Goal: Task Accomplishment & Management: Manage account settings

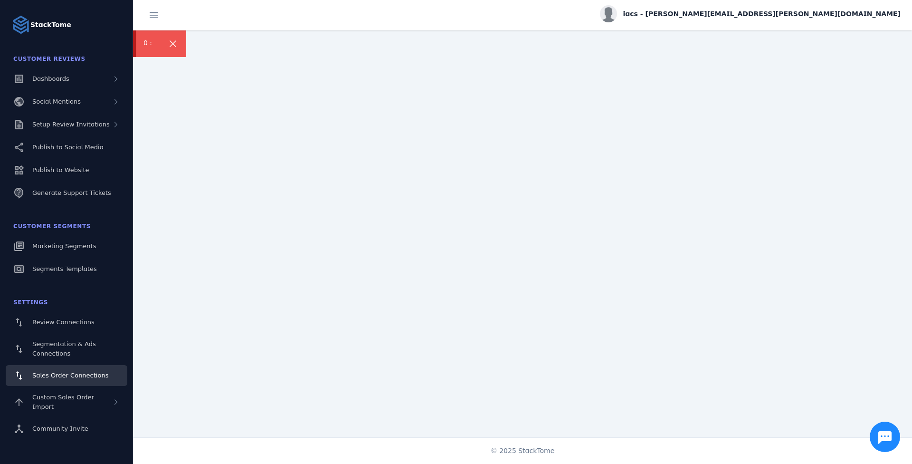
click at [173, 45] on icon at bounding box center [172, 43] width 11 height 11
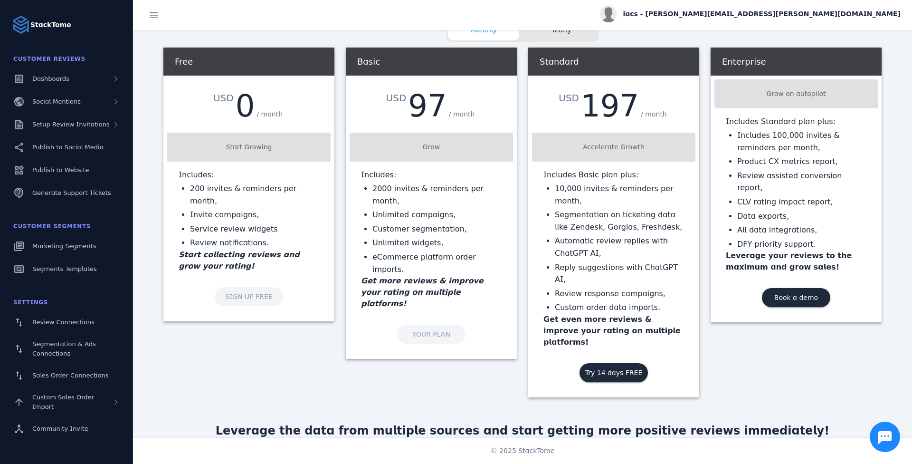
scroll to position [16, 0]
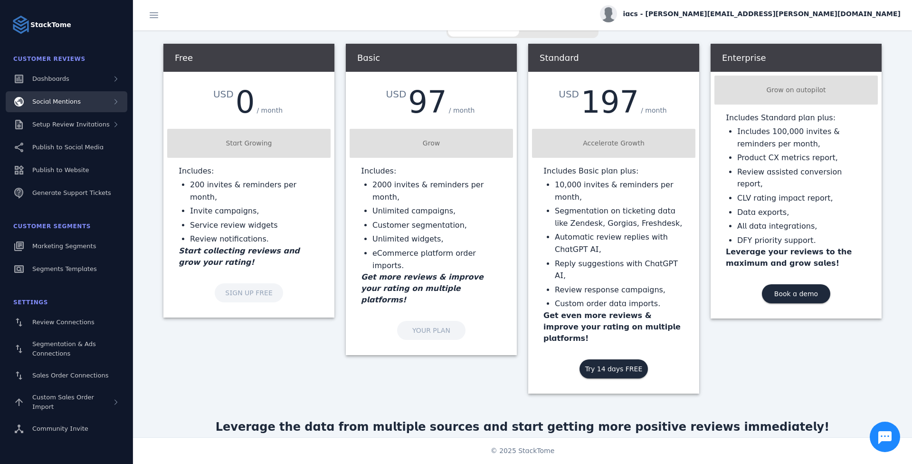
click at [36, 92] on div "Social Mentions" at bounding box center [67, 101] width 122 height 21
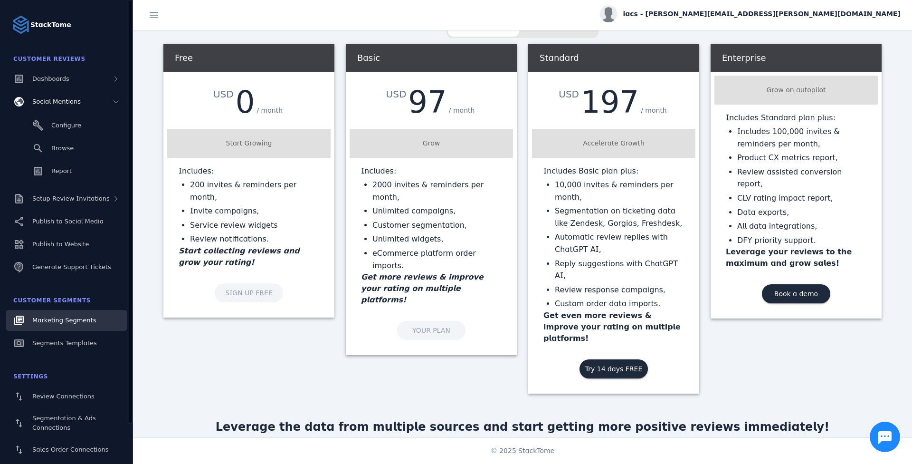
click at [78, 241] on link "Marketing Segments" at bounding box center [67, 320] width 122 height 21
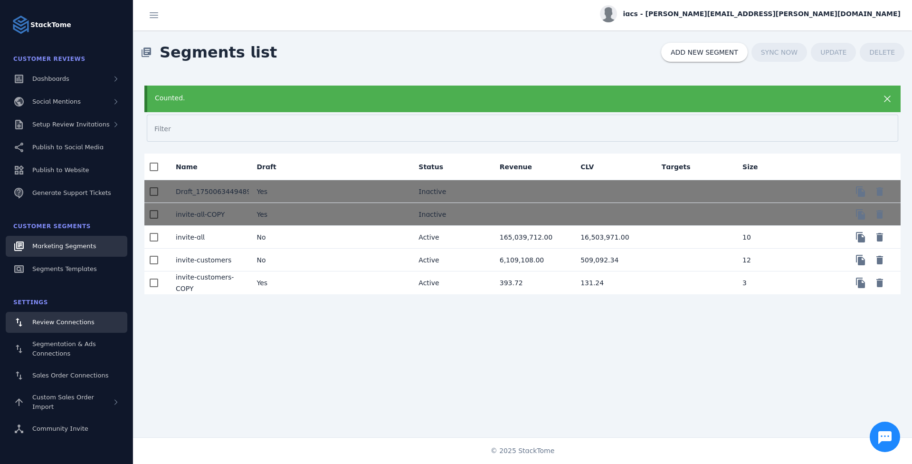
click at [71, 241] on span "Review Connections" at bounding box center [63, 321] width 62 height 7
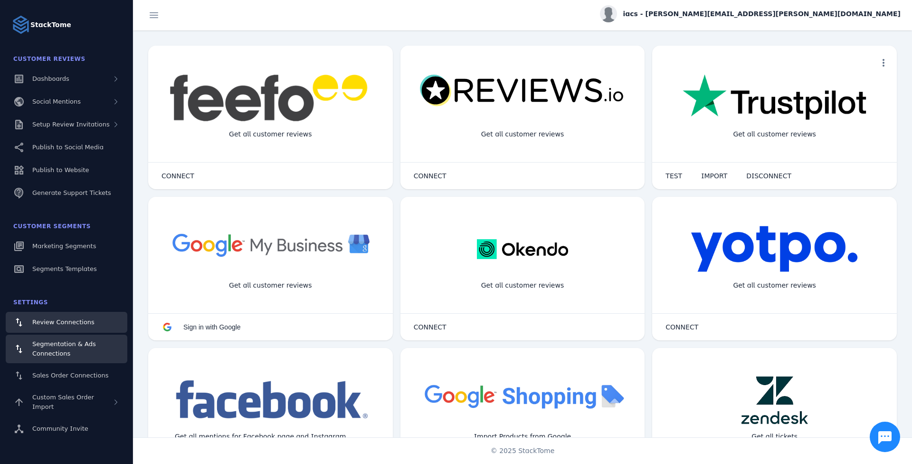
click at [100, 241] on div "Segmentation & Ads Connections" at bounding box center [75, 348] width 87 height 19
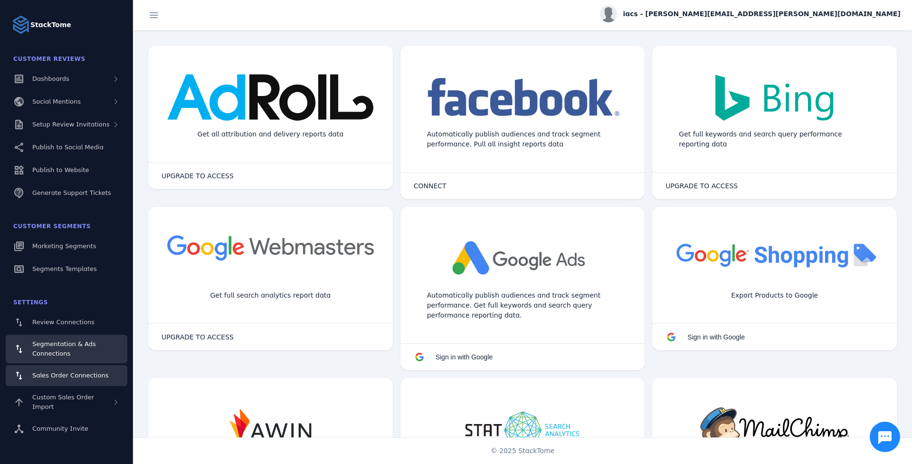
click at [87, 241] on link "Sales Order Connections" at bounding box center [67, 375] width 122 height 21
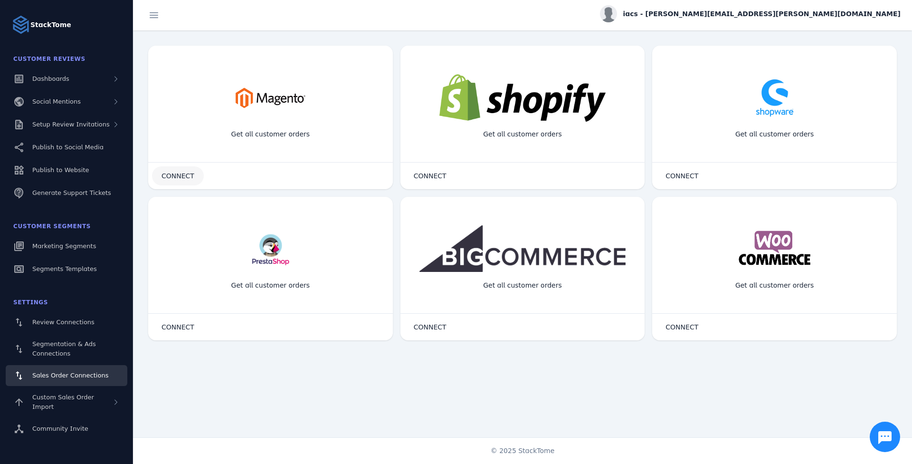
click at [189, 174] on span "CONNECT" at bounding box center [178, 175] width 33 height 7
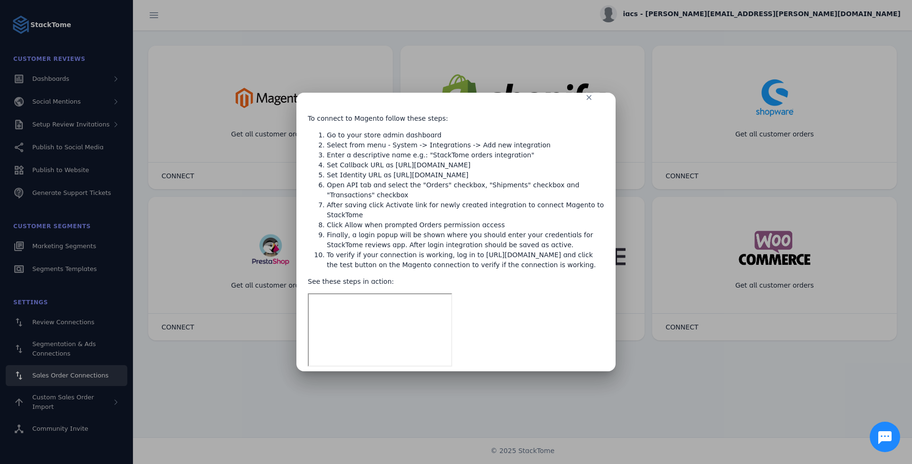
scroll to position [25, 0]
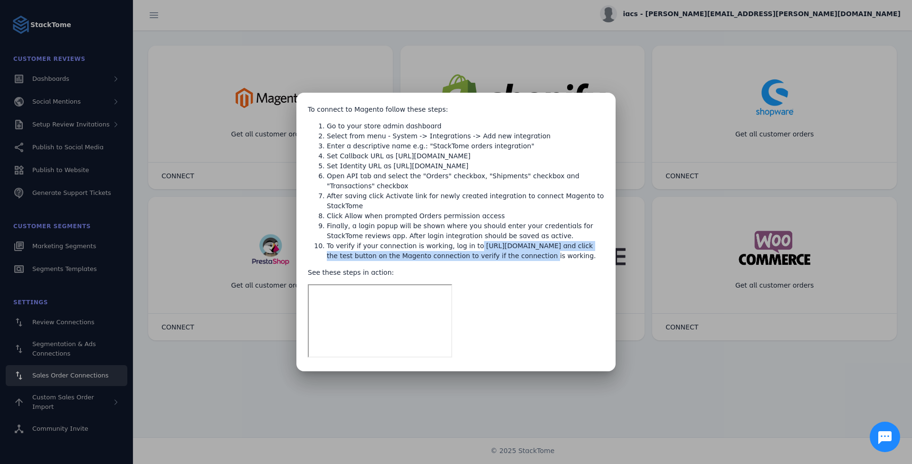
drag, startPoint x: 467, startPoint y: 244, endPoint x: 490, endPoint y: 251, distance: 24.4
click at [322, 241] on li "To verify if your connection is working, log in to [URL][DOMAIN_NAME] and click…" at bounding box center [466, 251] width 278 height 20
drag, startPoint x: 490, startPoint y: 251, endPoint x: 531, endPoint y: 258, distance: 42.0
click at [322, 241] on li "To verify if your connection is working, log in to [URL][DOMAIN_NAME] and click…" at bounding box center [466, 251] width 278 height 20
click at [322, 241] on div at bounding box center [456, 232] width 912 height 464
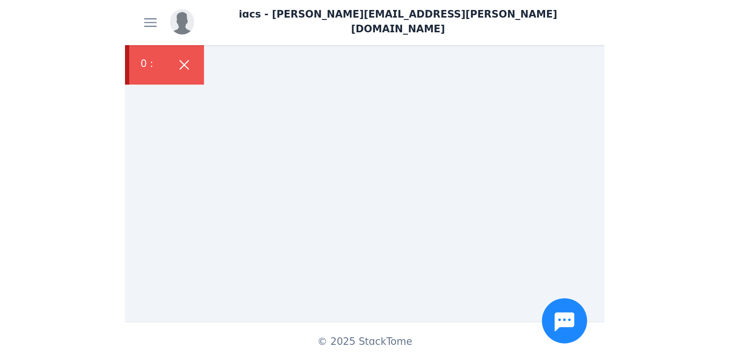
scroll to position [72, 0]
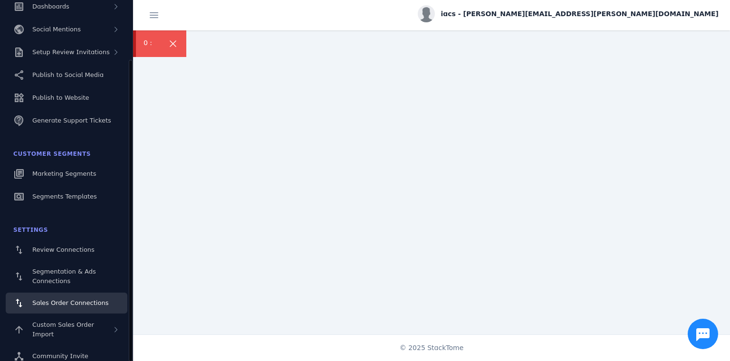
click at [61, 243] on div "Sales Order Connections" at bounding box center [70, 303] width 76 height 10
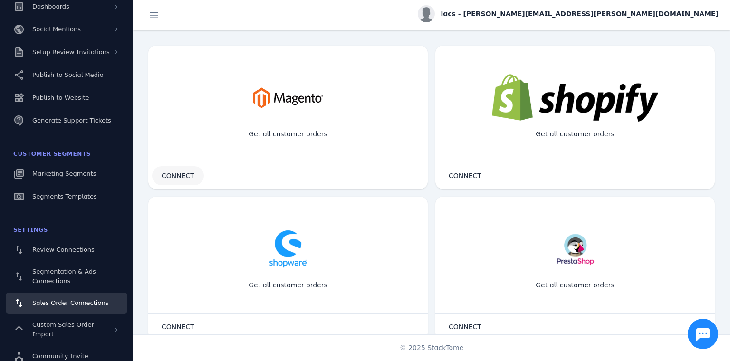
click at [175, 179] on span "CONNECT" at bounding box center [178, 175] width 33 height 7
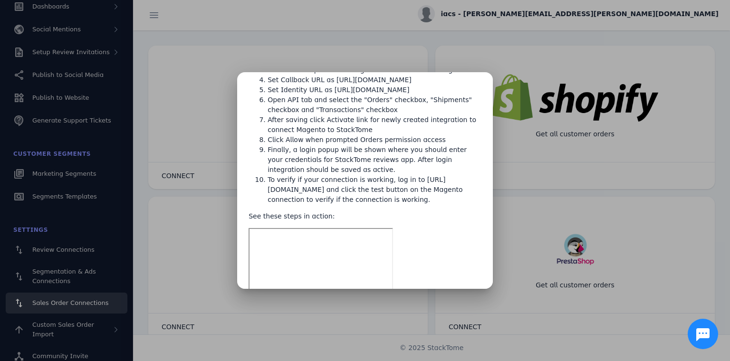
scroll to position [69, 0]
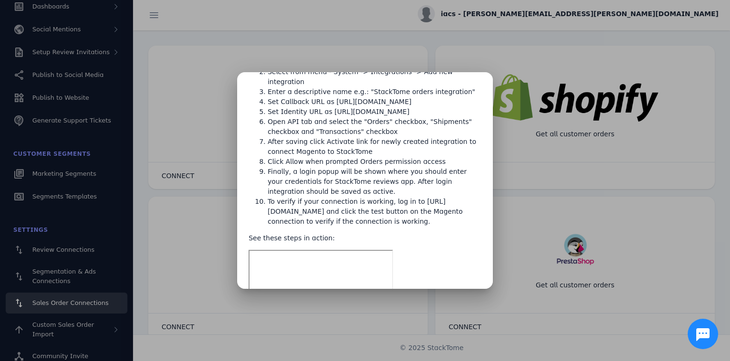
drag, startPoint x: 520, startPoint y: 116, endPoint x: 532, endPoint y: 107, distance: 14.9
click at [323, 114] on div at bounding box center [365, 180] width 730 height 361
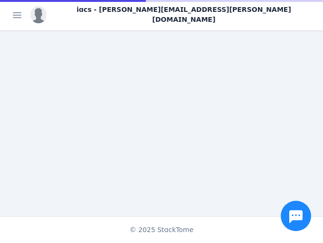
scroll to position [190, 0]
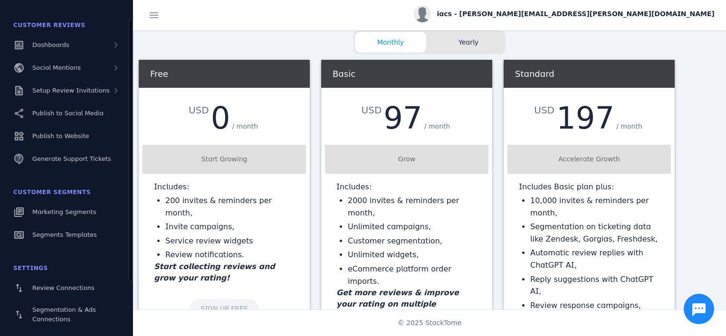
scroll to position [36, 0]
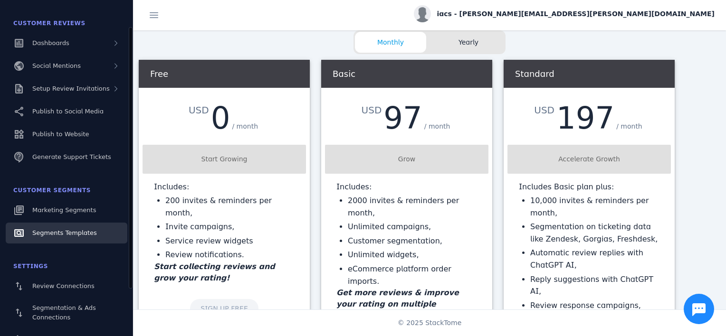
click at [68, 232] on span "Segments Templates" at bounding box center [64, 233] width 65 height 7
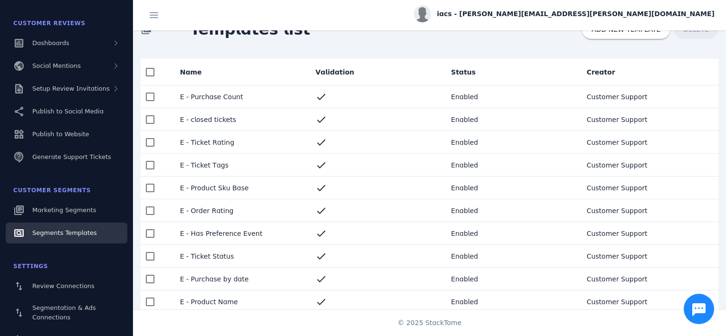
scroll to position [15, 0]
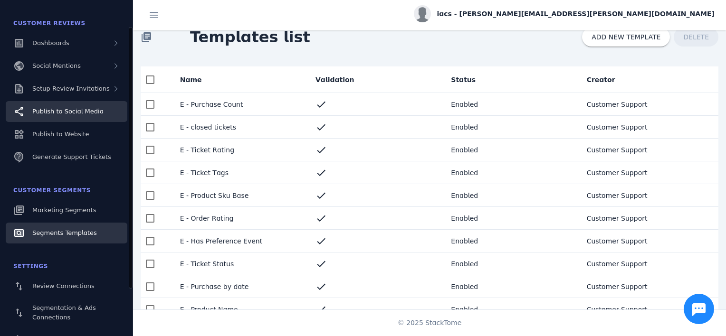
click at [98, 105] on link "Publish to Social Media" at bounding box center [67, 111] width 122 height 21
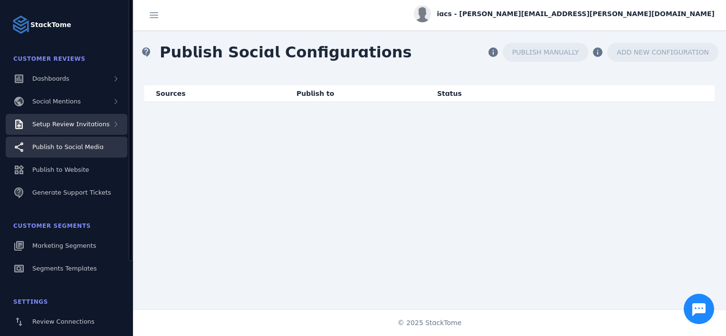
click at [70, 116] on div "Setup Review Invitations" at bounding box center [67, 124] width 122 height 21
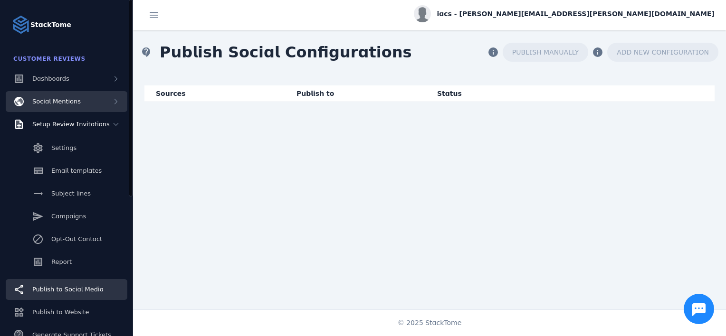
click at [79, 104] on div "Social Mentions" at bounding box center [67, 101] width 122 height 21
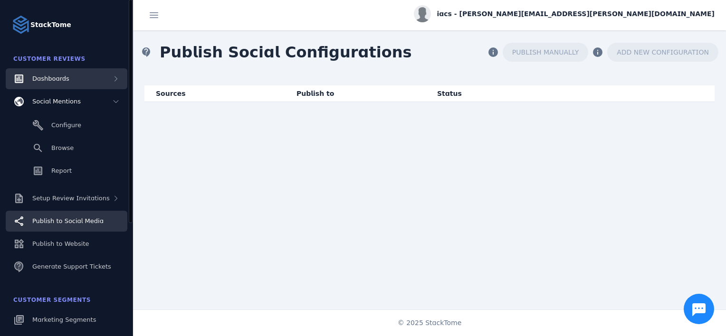
click at [74, 78] on div "Dashboards" at bounding box center [67, 78] width 122 height 21
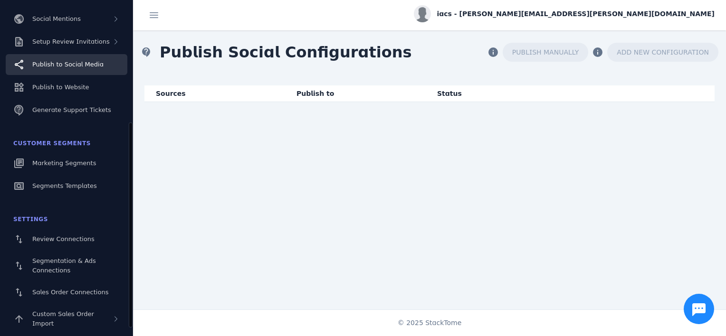
scroll to position [217, 0]
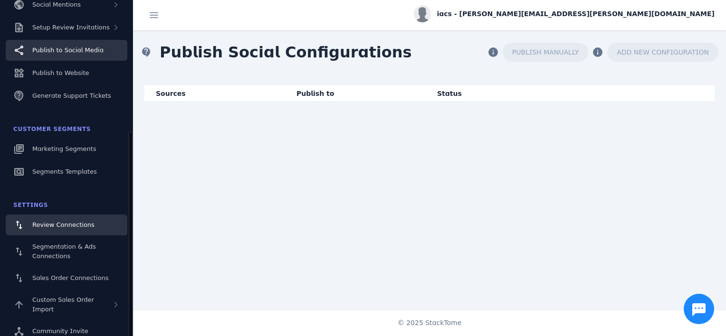
click at [75, 226] on span "Review Connections" at bounding box center [63, 224] width 62 height 7
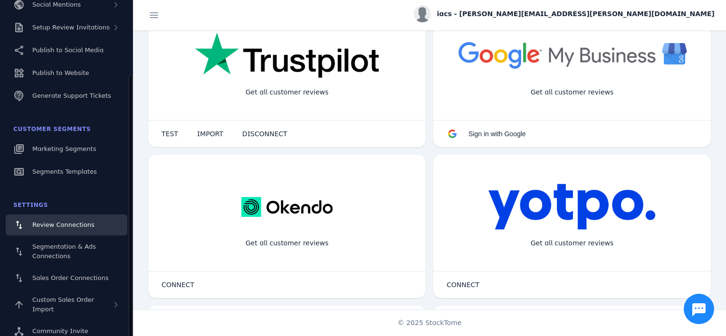
scroll to position [196, 0]
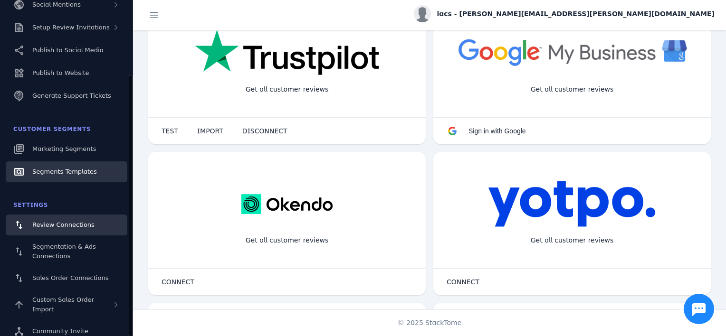
click at [48, 167] on div "Segments Templates" at bounding box center [64, 172] width 65 height 10
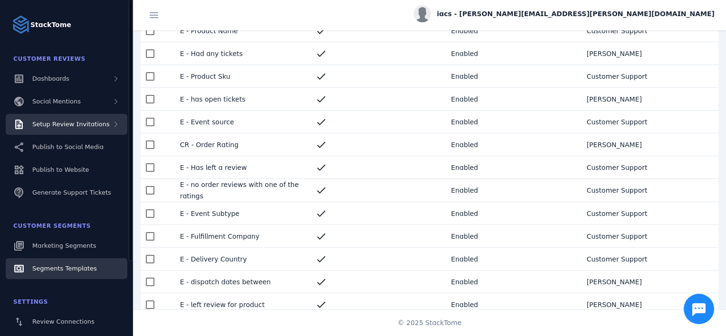
click at [85, 124] on span "Setup Review Invitations" at bounding box center [70, 124] width 77 height 7
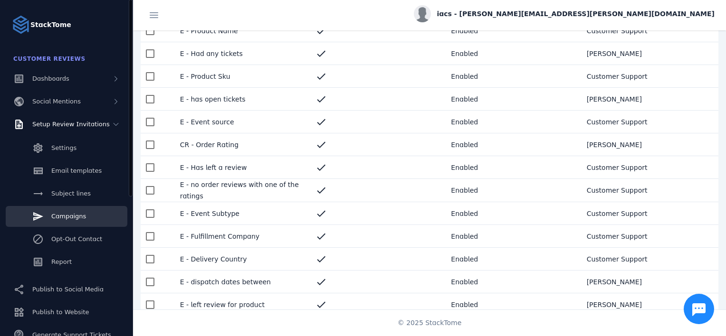
click at [74, 217] on span "Campaigns" at bounding box center [68, 216] width 35 height 7
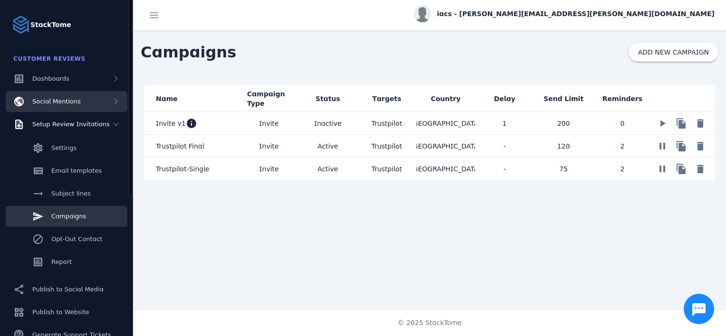
click at [97, 96] on div "Social Mentions" at bounding box center [67, 101] width 122 height 21
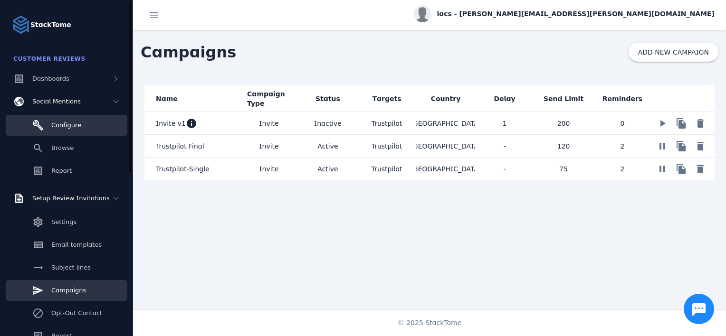
click at [66, 128] on span "Configure" at bounding box center [66, 125] width 30 height 7
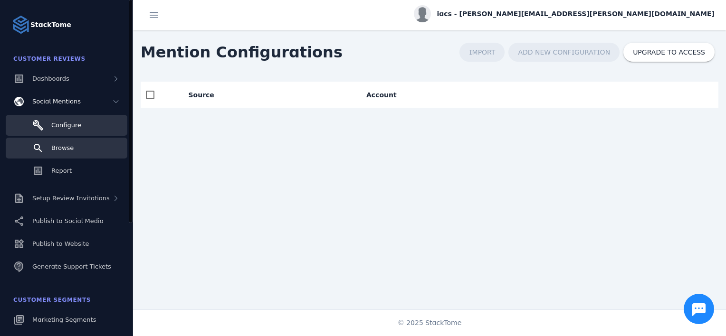
click at [60, 151] on span "Browse" at bounding box center [62, 147] width 22 height 7
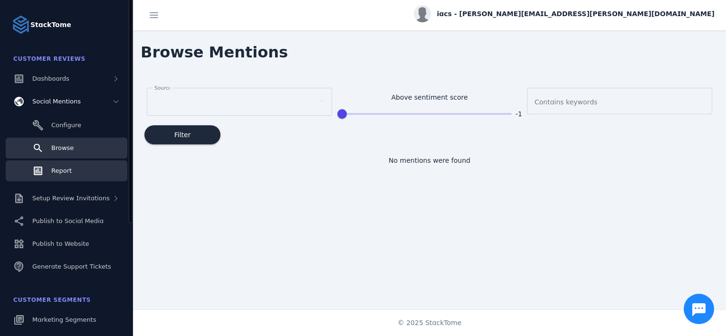
click at [64, 171] on span "Report" at bounding box center [61, 170] width 20 height 7
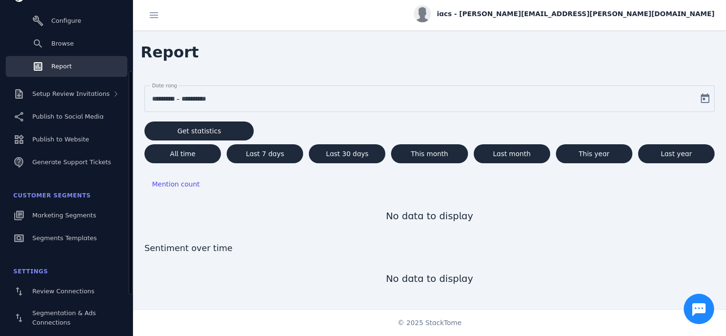
scroll to position [106, 0]
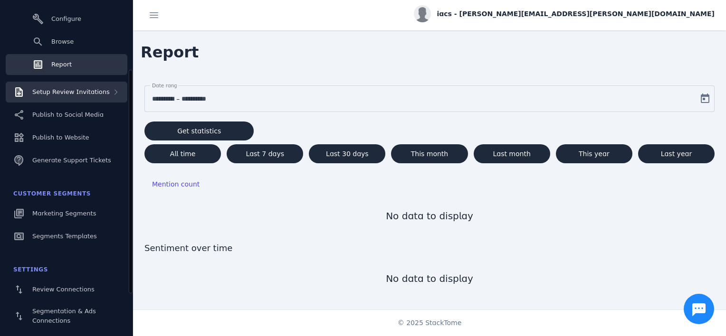
click at [77, 83] on div "Setup Review Invitations" at bounding box center [67, 92] width 122 height 21
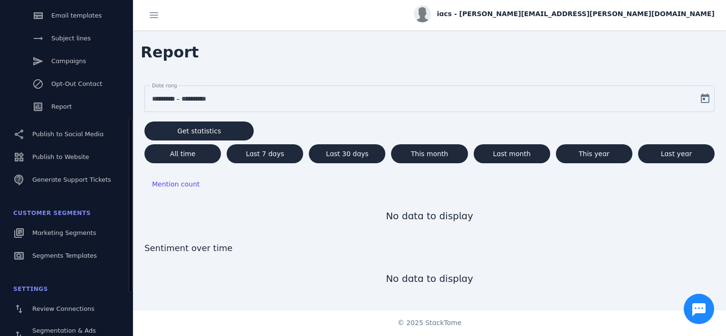
scroll to position [237, 0]
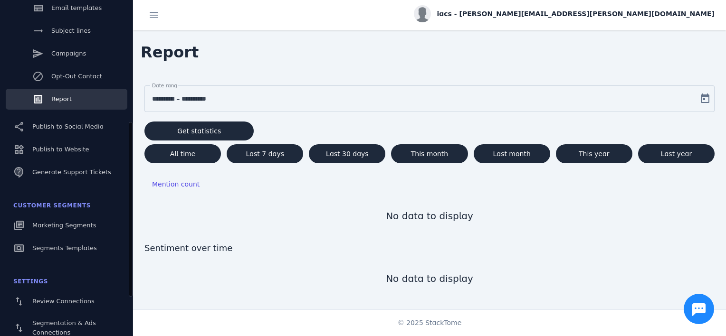
click at [83, 101] on link "Report" at bounding box center [67, 99] width 122 height 21
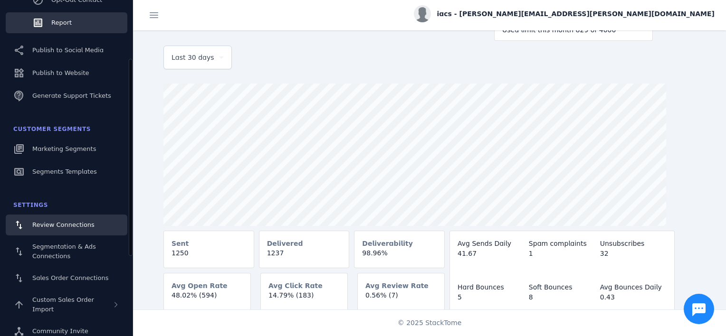
scroll to position [188, 0]
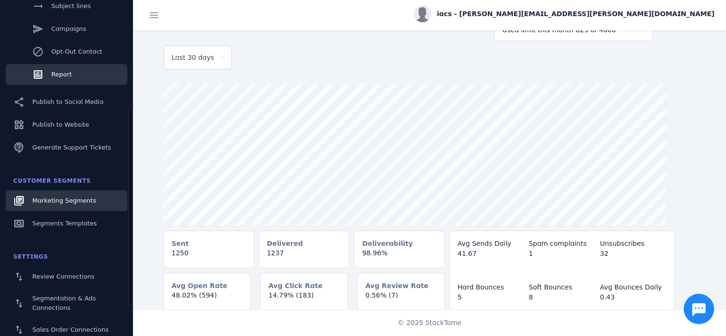
click at [83, 199] on span "Marketing Segments" at bounding box center [64, 200] width 64 height 7
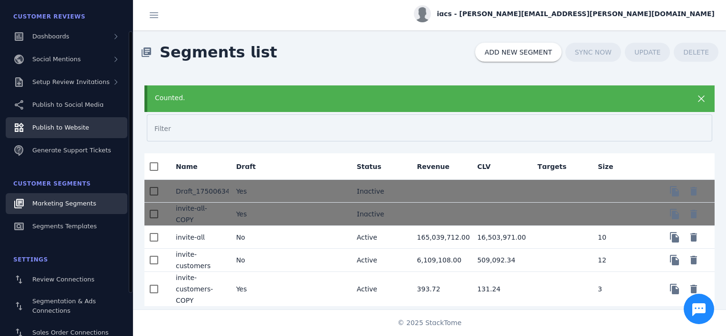
scroll to position [42, 0]
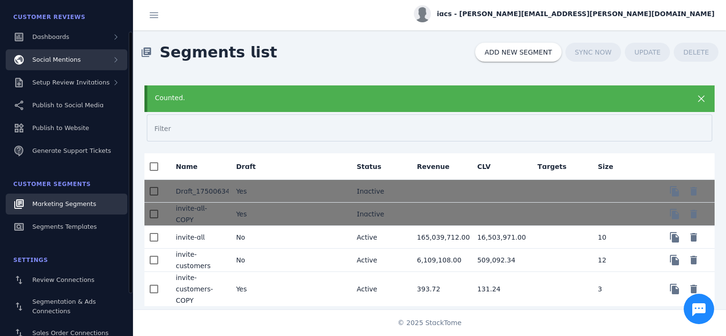
click at [76, 63] on span "Social Mentions" at bounding box center [56, 59] width 48 height 7
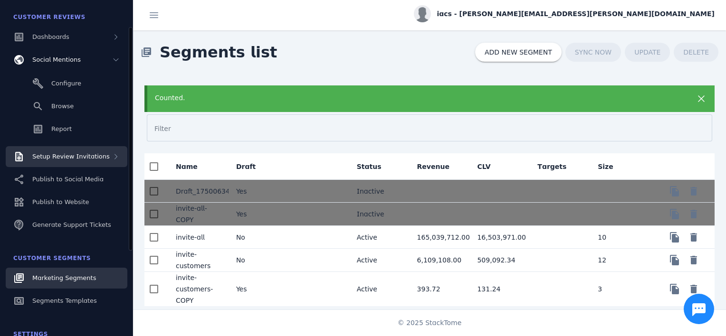
click at [80, 160] on span "Setup Review Invitations" at bounding box center [70, 156] width 77 height 7
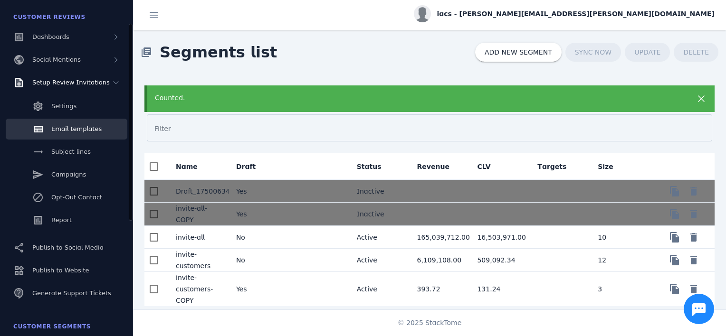
click at [97, 133] on link "Email templates" at bounding box center [67, 129] width 122 height 21
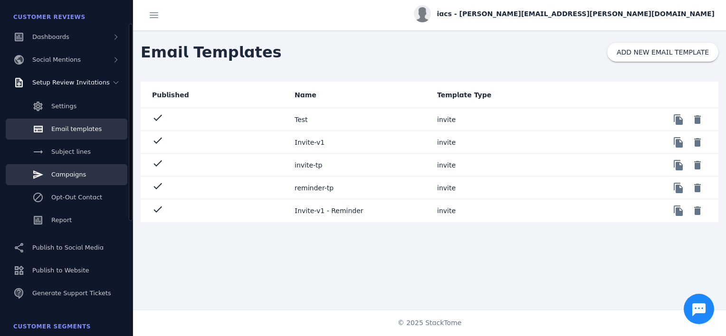
click at [86, 172] on link "Campaigns" at bounding box center [67, 174] width 122 height 21
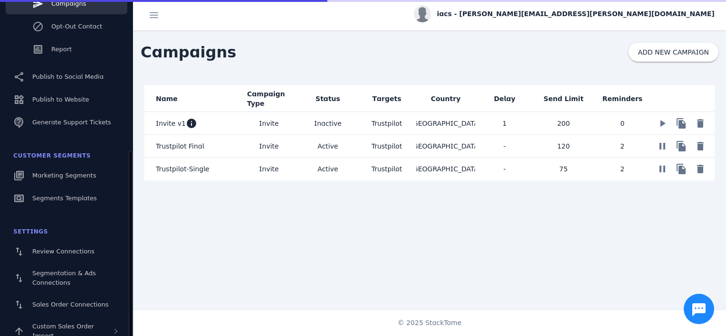
scroll to position [239, 0]
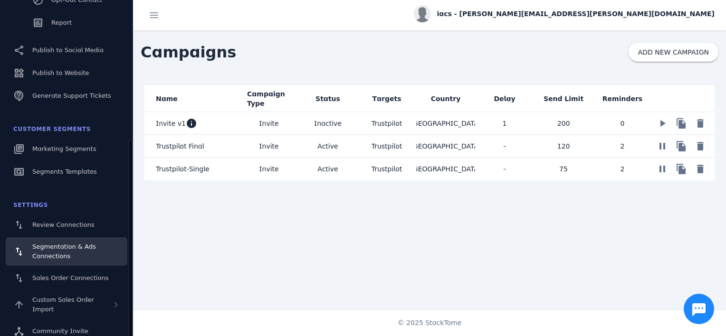
click at [82, 257] on div "Segmentation & Ads Connections" at bounding box center [75, 251] width 87 height 19
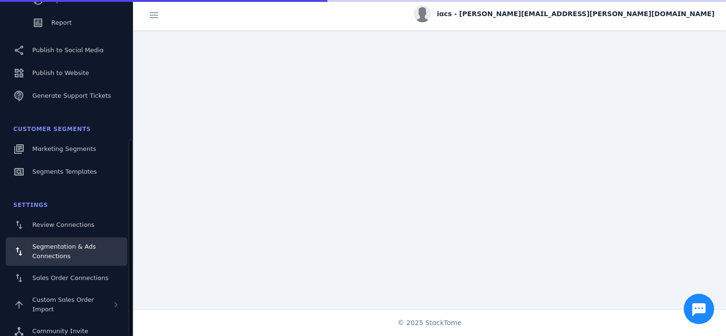
scroll to position [97, 0]
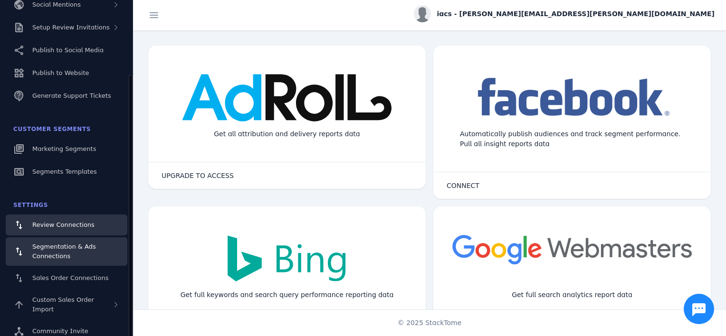
click at [85, 232] on link "Review Connections" at bounding box center [67, 225] width 122 height 21
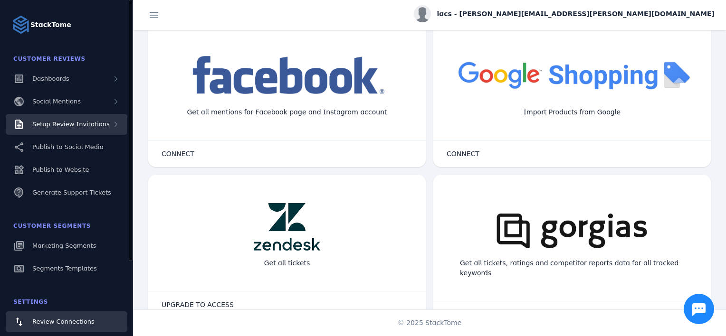
click at [87, 127] on span "Setup Review Invitations" at bounding box center [70, 124] width 77 height 7
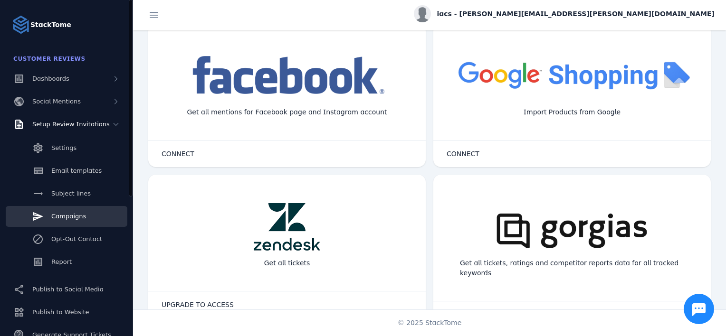
click at [84, 224] on link "Campaigns" at bounding box center [67, 216] width 122 height 21
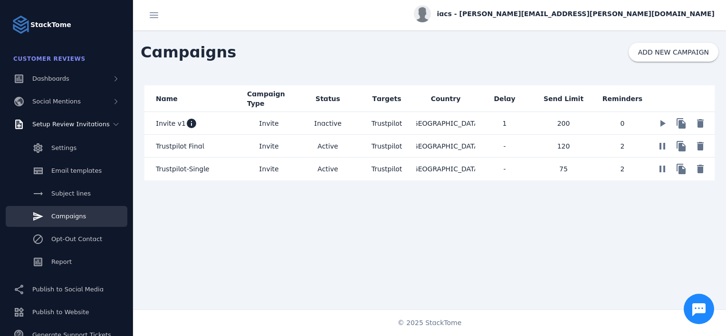
click at [390, 179] on mat-cell "Trustpilot" at bounding box center [386, 169] width 59 height 23
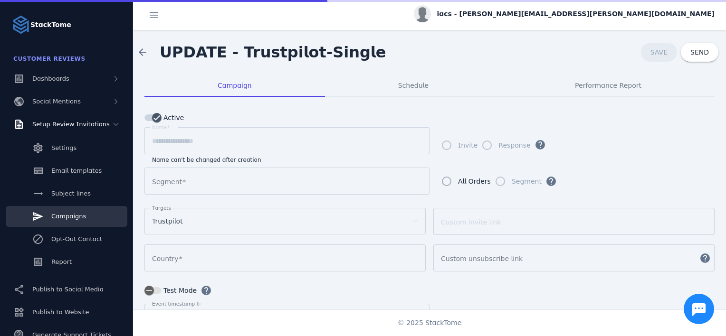
type input "**********"
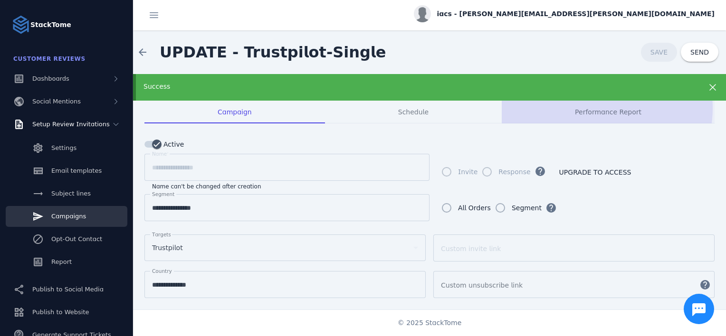
click at [597, 109] on span "Performance Report" at bounding box center [608, 112] width 67 height 7
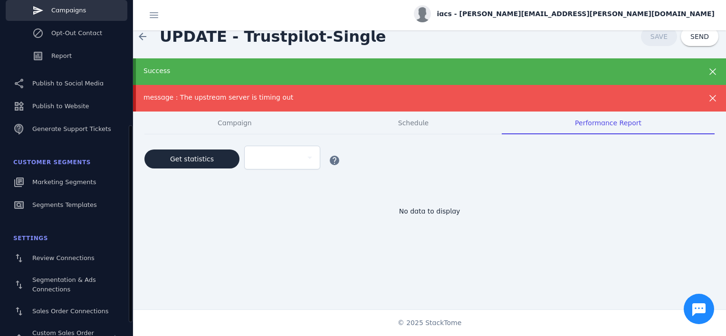
scroll to position [210, 0]
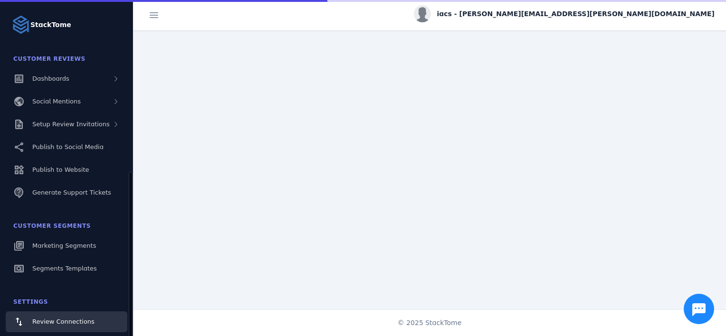
scroll to position [97, 0]
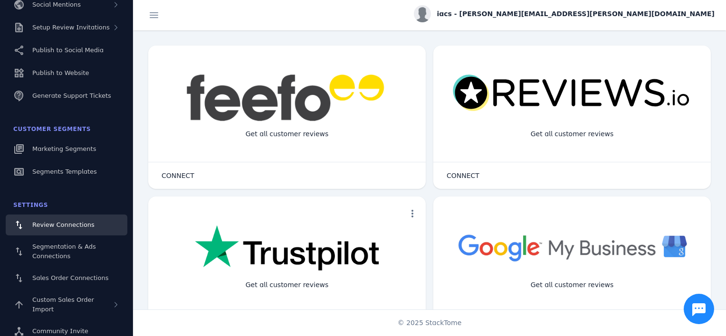
click at [633, 15] on span "iacs - [PERSON_NAME][EMAIL_ADDRESS][PERSON_NAME][DOMAIN_NAME]" at bounding box center [576, 14] width 278 height 10
click at [694, 42] on span "My Profile" at bounding box center [687, 37] width 32 height 11
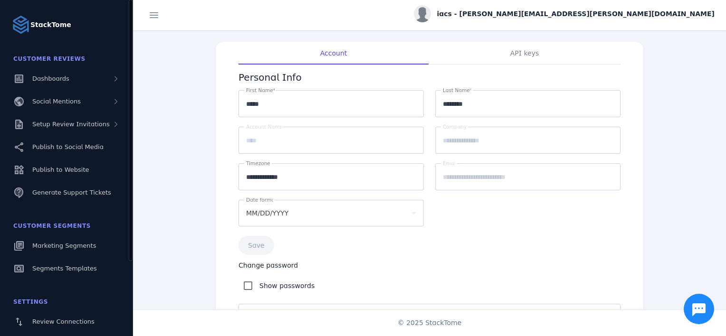
click at [38, 19] on div "StackTome" at bounding box center [66, 19] width 133 height 38
click at [53, 78] on span "Dashboards" at bounding box center [50, 78] width 37 height 7
